Goal: Transaction & Acquisition: Purchase product/service

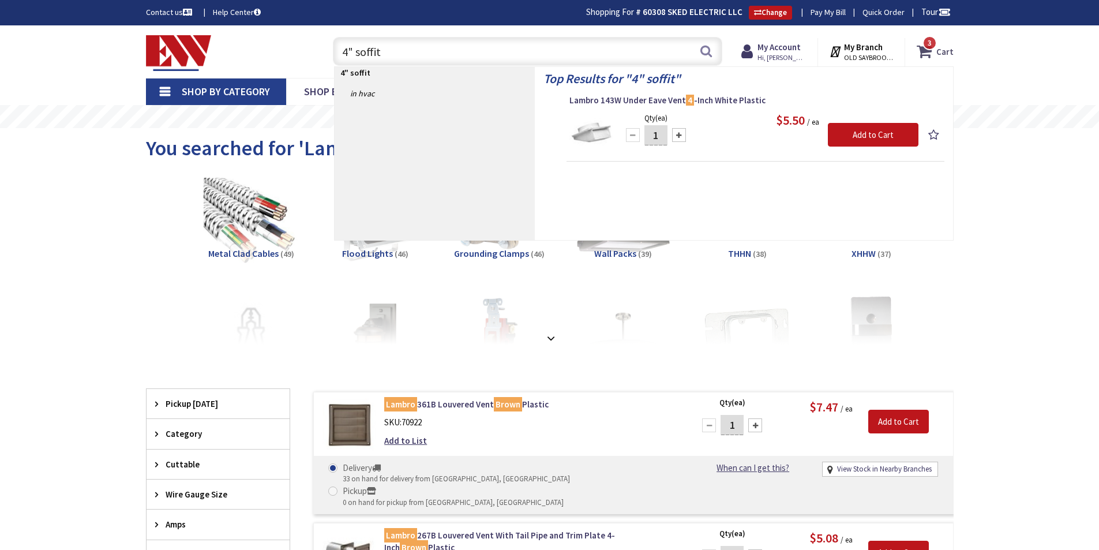
click at [930, 54] on icon at bounding box center [926, 51] width 20 height 21
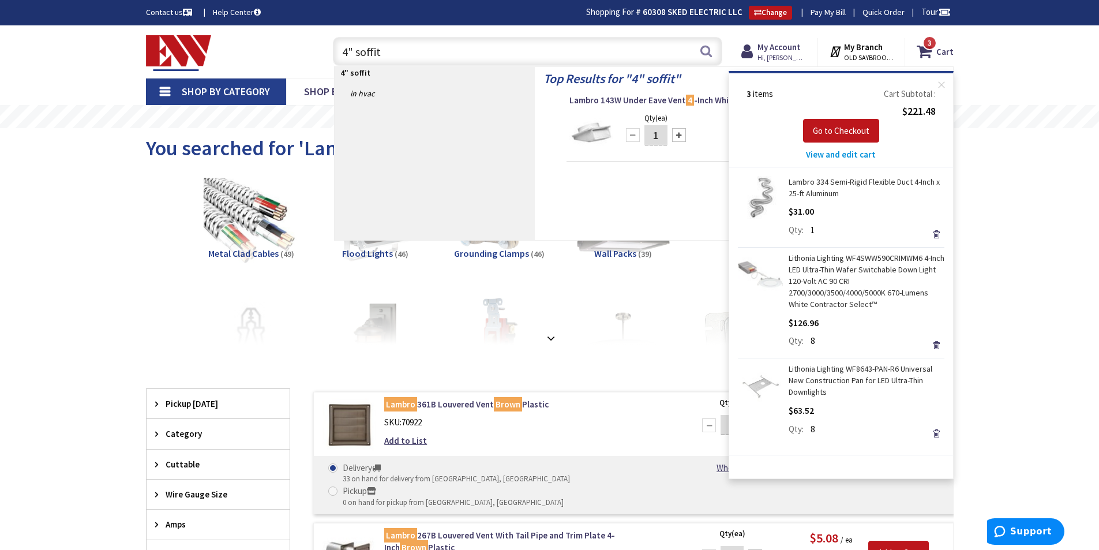
click at [853, 152] on span "View and edit cart" at bounding box center [841, 154] width 70 height 11
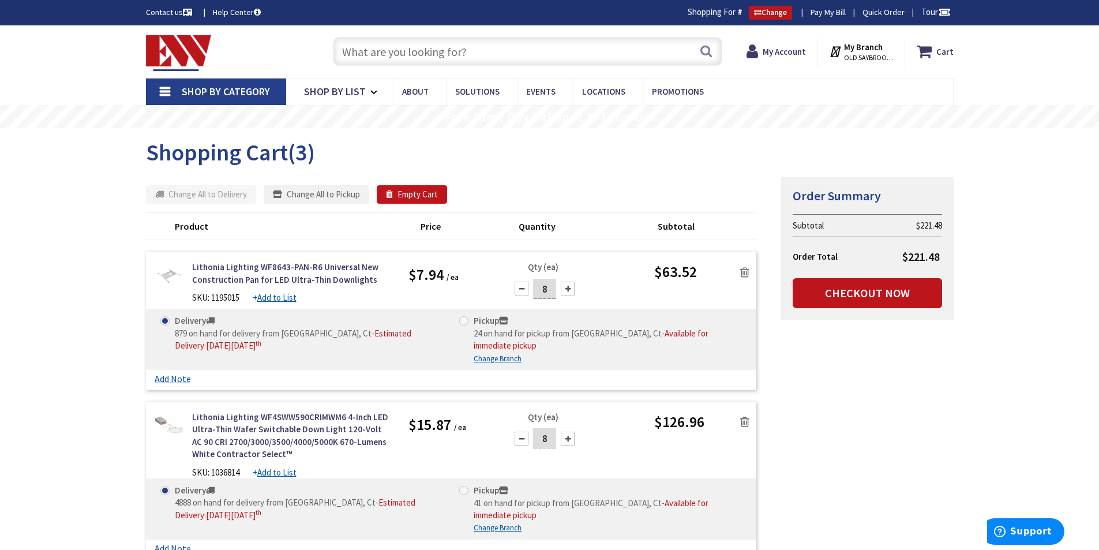
click at [464, 320] on span at bounding box center [463, 320] width 9 height 9
click at [464, 320] on input "Pickup 24 on hand for pickup from Old Saybrook, Ct - Available for immediate pi…" at bounding box center [465, 320] width 7 height 7
radio input "true"
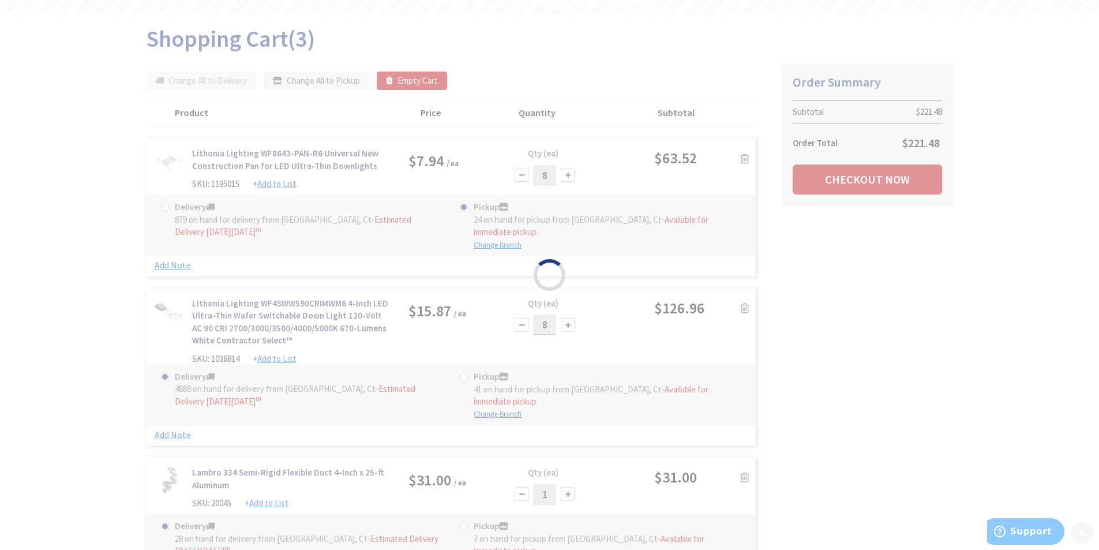
scroll to position [144, 0]
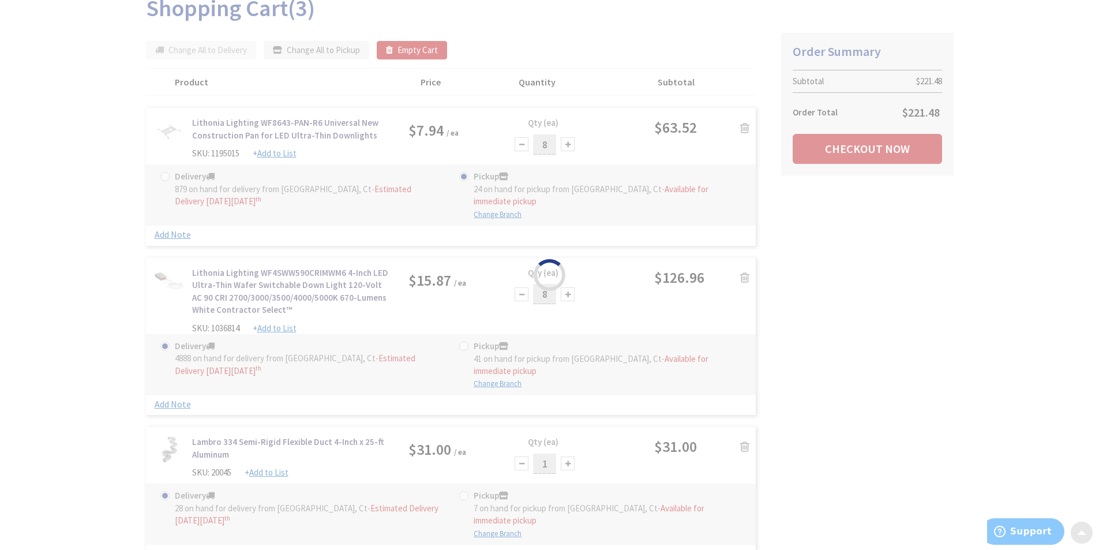
click at [463, 346] on div "Please wait..." at bounding box center [549, 275] width 1099 height 550
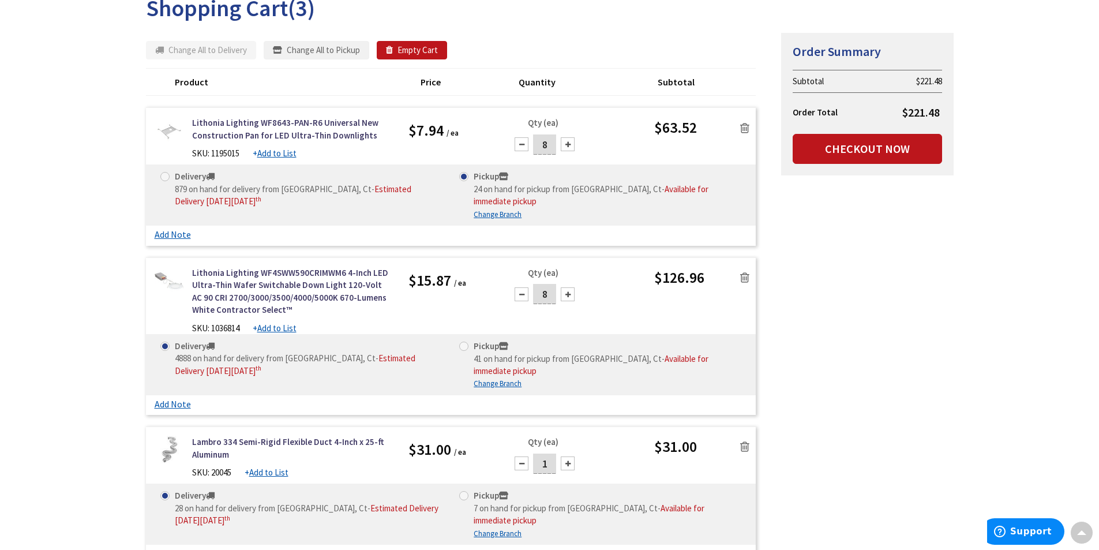
click at [463, 346] on span at bounding box center [463, 345] width 9 height 9
click at [463, 346] on input "Pickup 41 on hand for pickup from Old Saybrook, Ct - Available for immediate pi…" at bounding box center [465, 345] width 7 height 7
radio input "true"
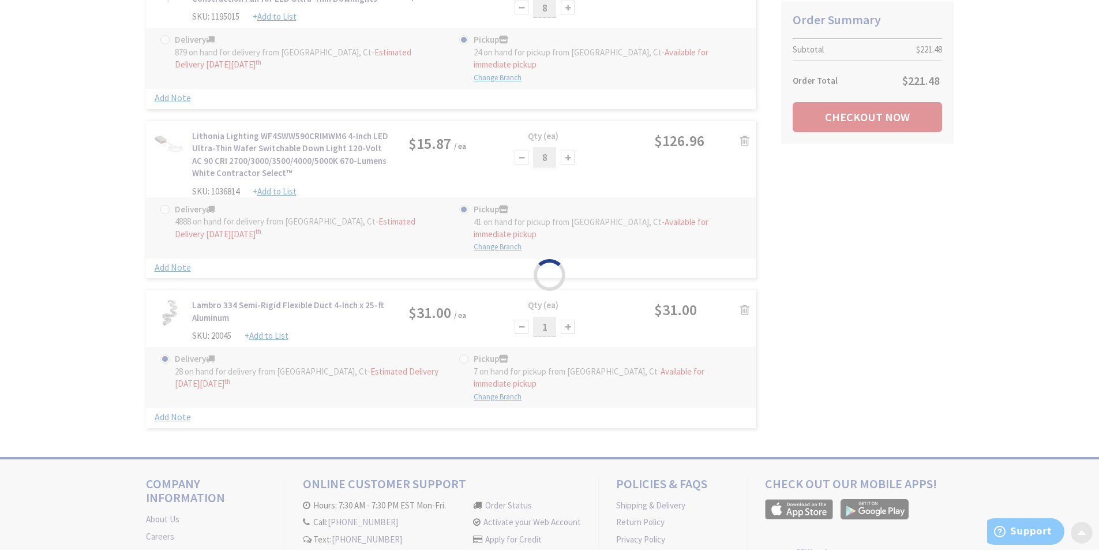
scroll to position [288, 0]
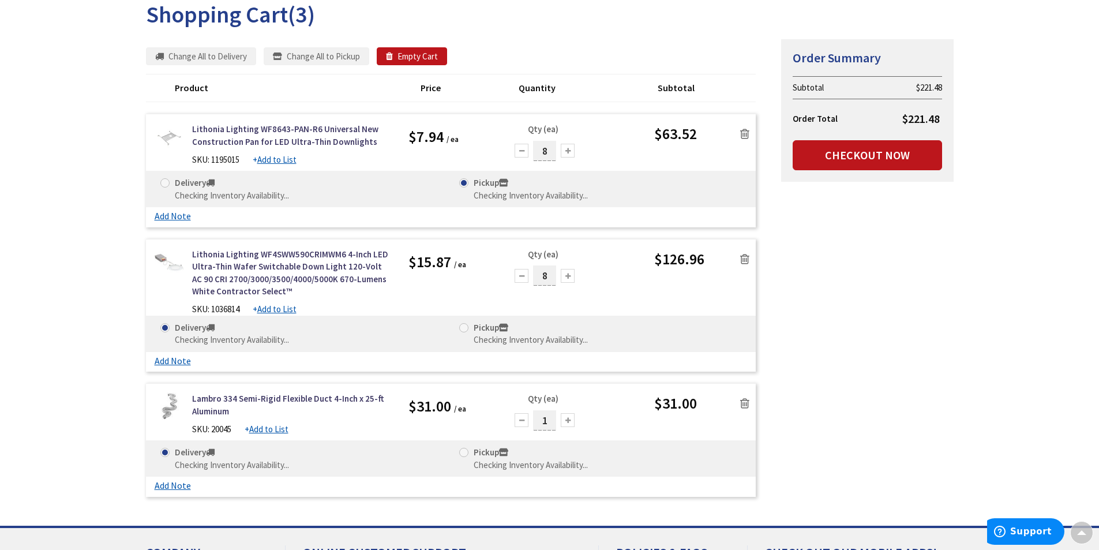
scroll to position [115, 0]
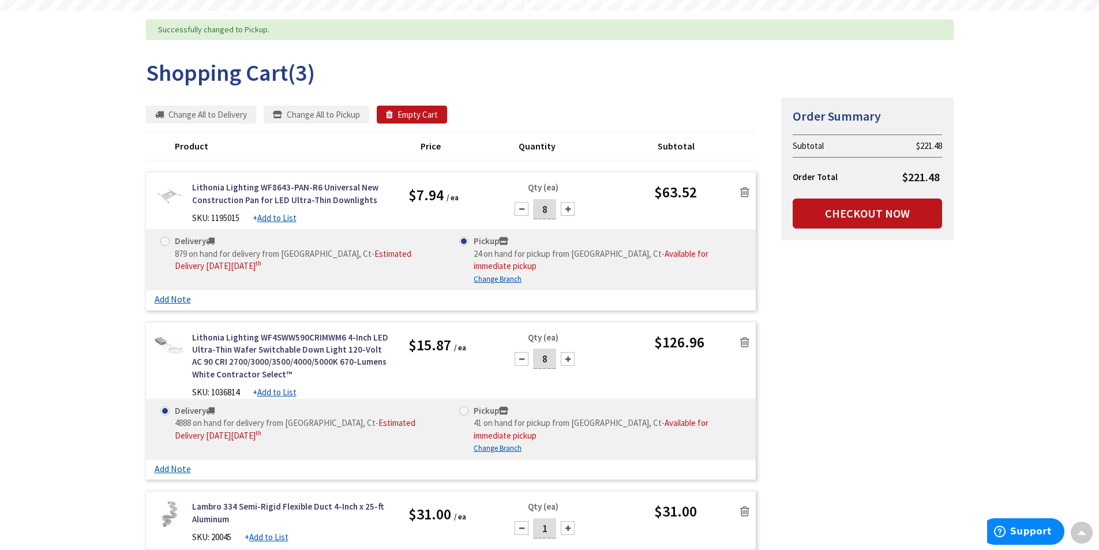
click at [464, 410] on span at bounding box center [463, 410] width 9 height 9
click at [464, 410] on input "Pickup 41 on hand for pickup from Old Saybrook, Ct - Available for immediate pi…" at bounding box center [465, 410] width 7 height 7
radio input "true"
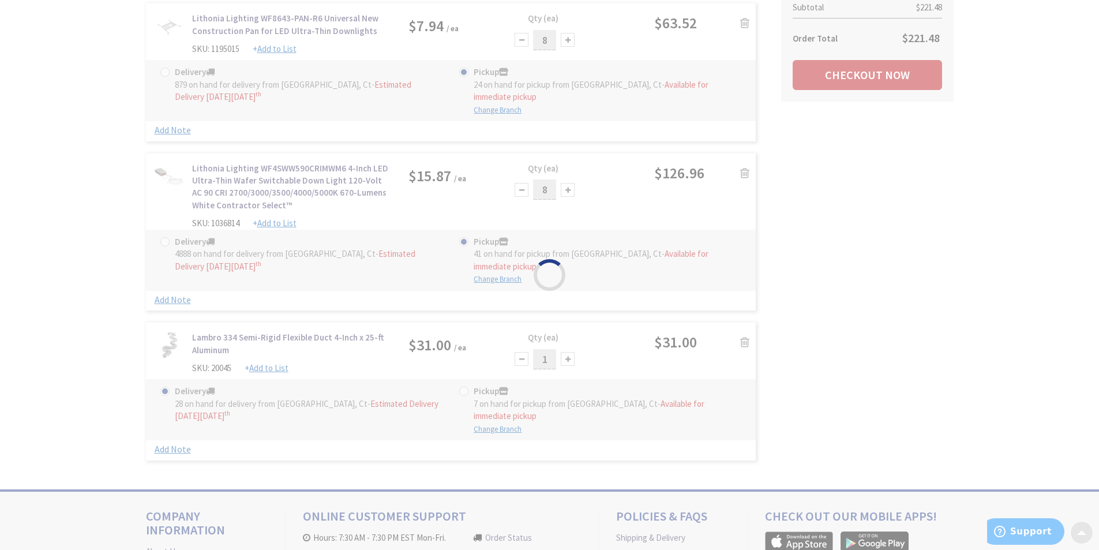
scroll to position [288, 0]
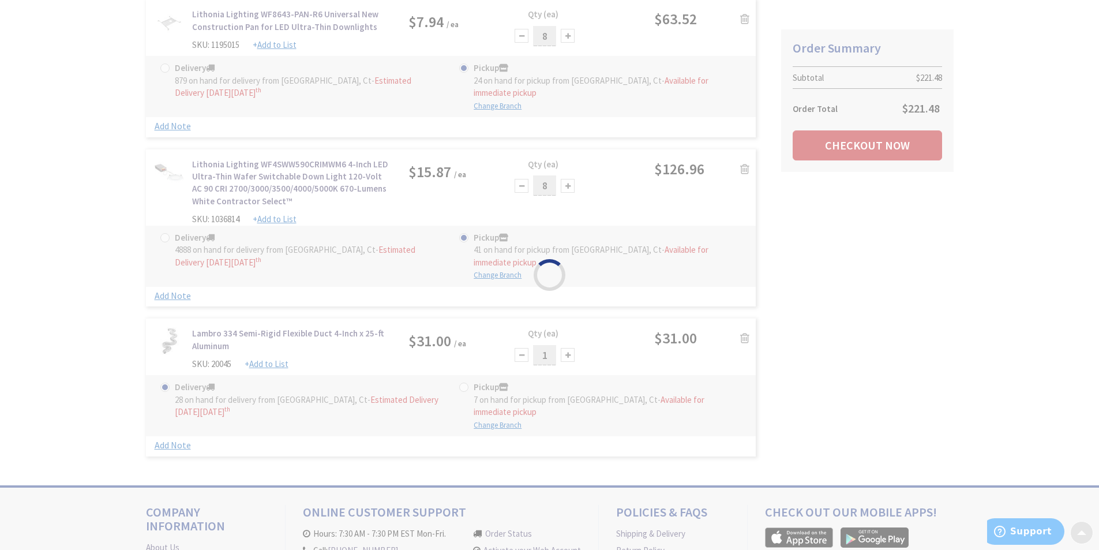
click at [465, 386] on div "Please wait..." at bounding box center [549, 275] width 1099 height 550
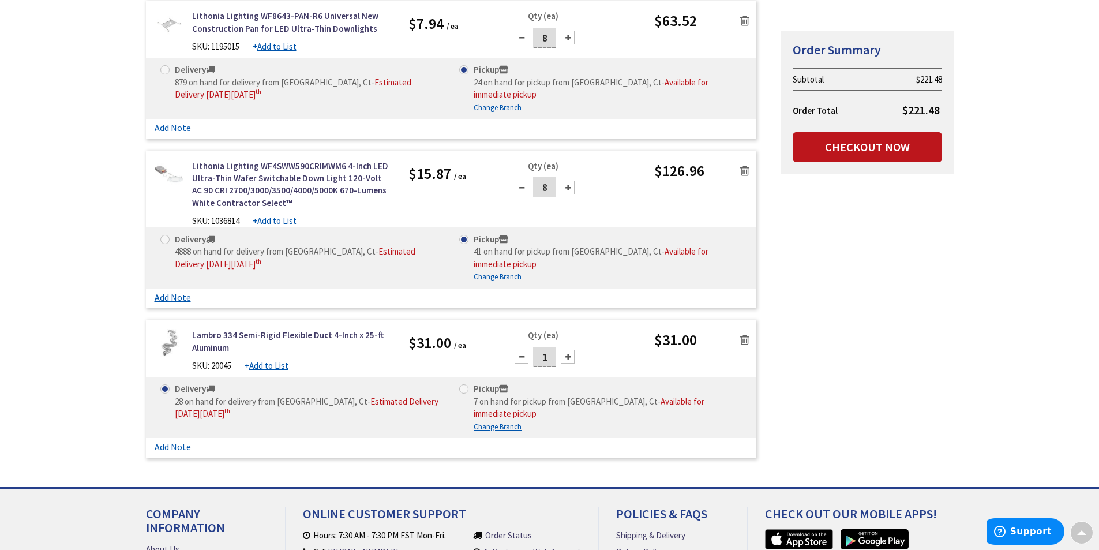
click at [463, 390] on span at bounding box center [463, 388] width 9 height 9
click at [463, 390] on input "Pickup 7 on hand for pickup from Old Saybrook, Ct - Available for immediate pic…" at bounding box center [465, 388] width 7 height 7
radio input "true"
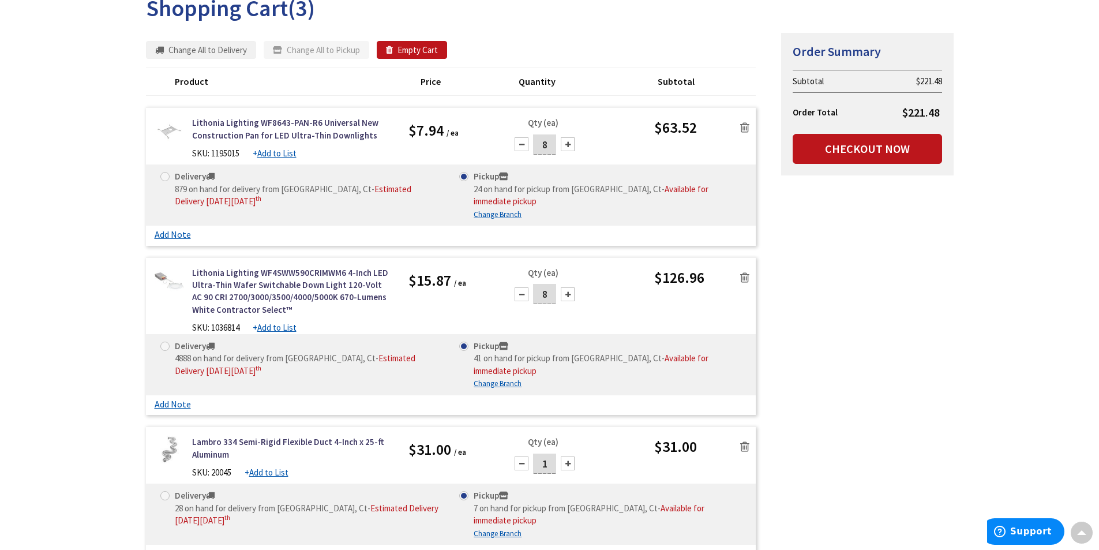
scroll to position [183, 0]
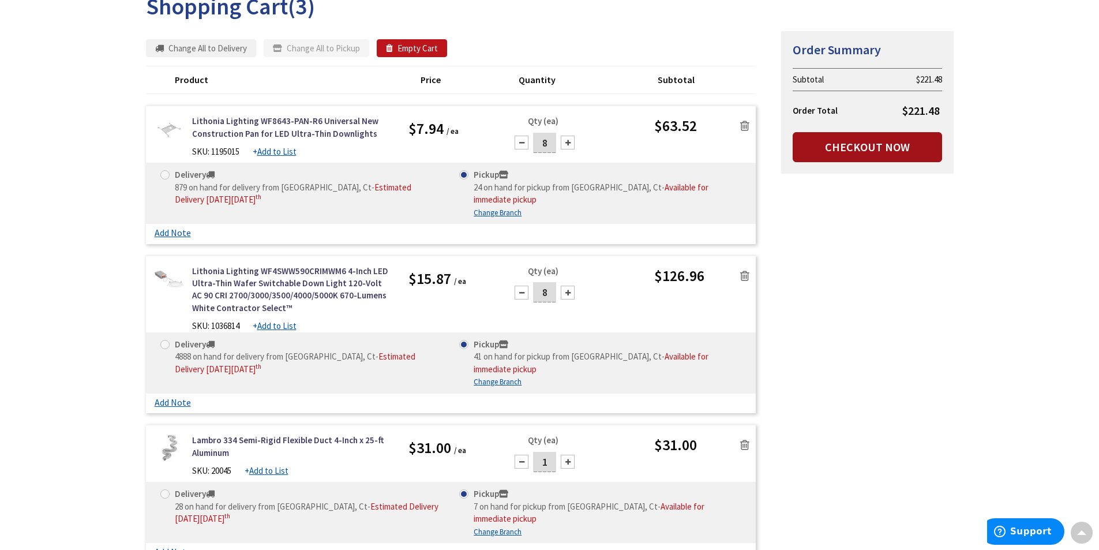
click at [850, 146] on link "Checkout Now" at bounding box center [866, 147] width 149 height 30
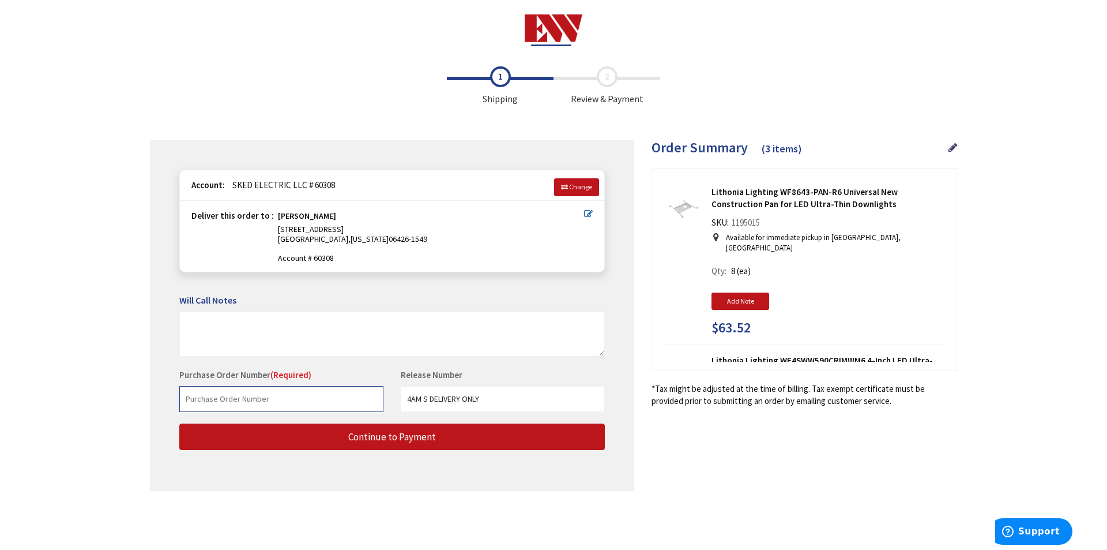
click at [283, 398] on input "text" at bounding box center [281, 399] width 204 height 26
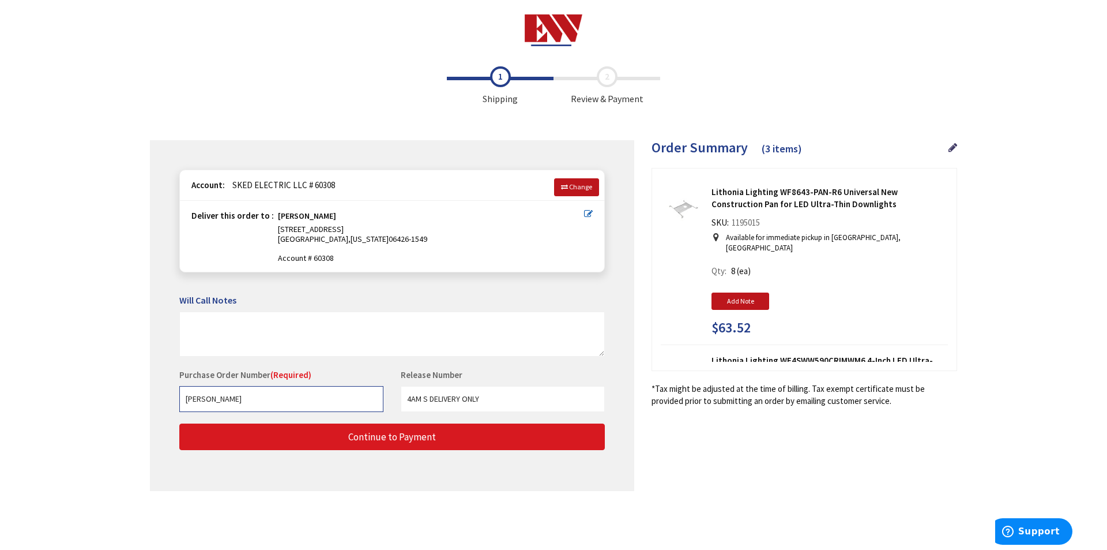
type input "[PERSON_NAME]"
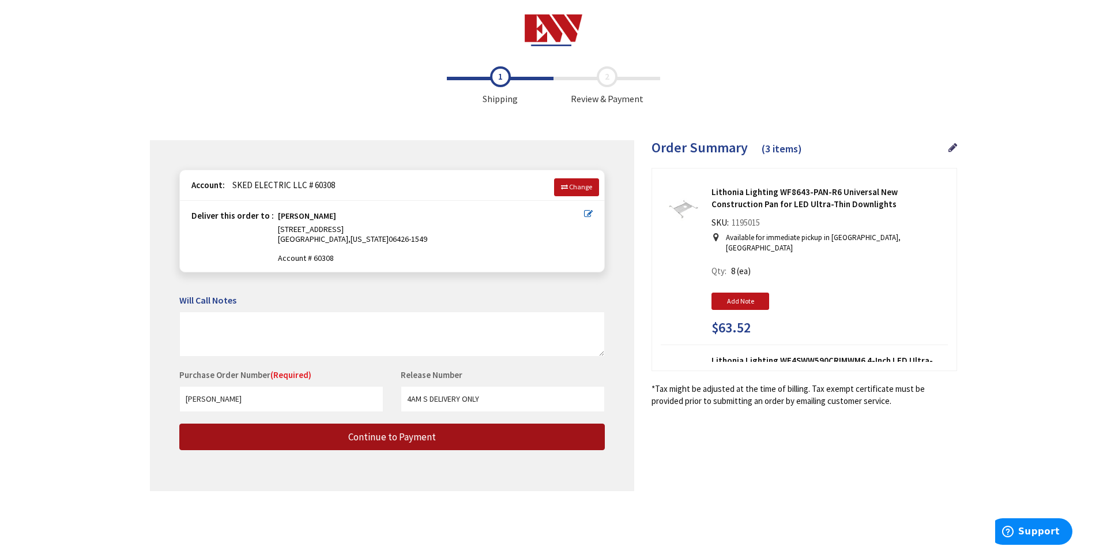
click at [340, 441] on button "Continue to Payment" at bounding box center [392, 436] width 426 height 27
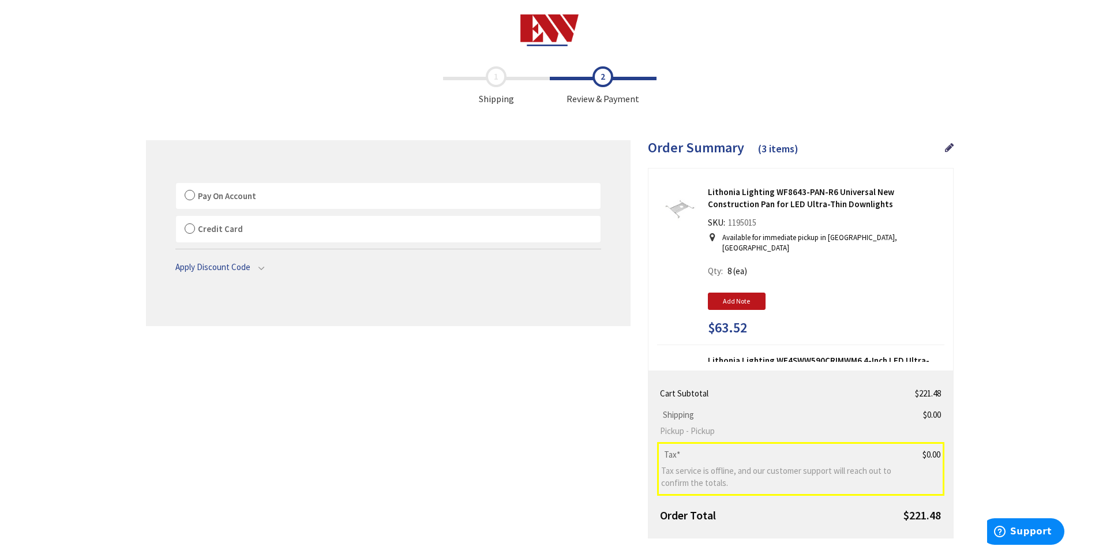
click at [189, 193] on label "Pay On Account" at bounding box center [388, 196] width 424 height 27
click at [176, 185] on input "Pay On Account" at bounding box center [176, 185] width 0 height 0
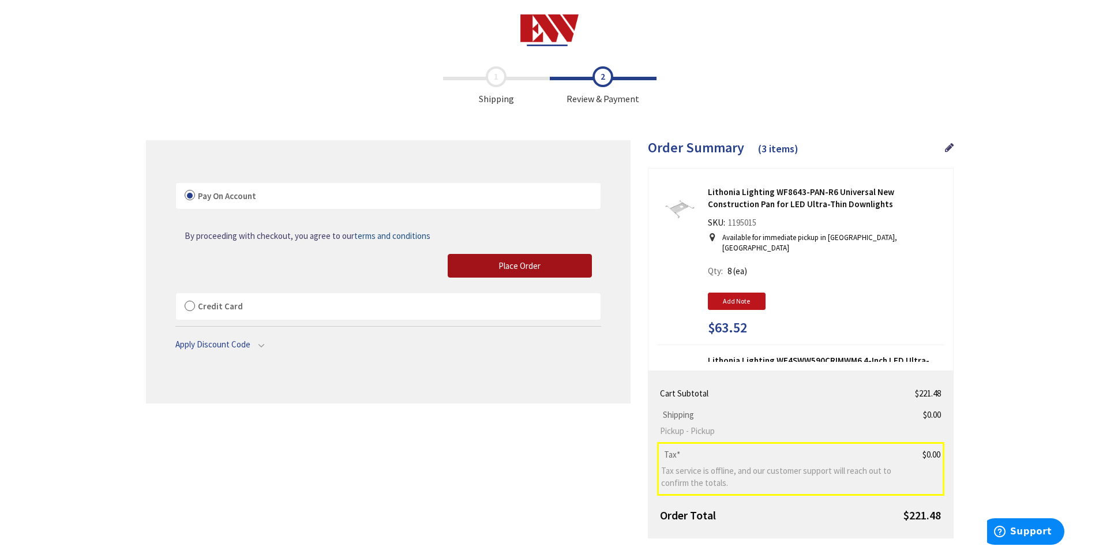
click at [518, 264] on span "Place Order" at bounding box center [519, 265] width 42 height 11
